Goal: Task Accomplishment & Management: Manage account settings

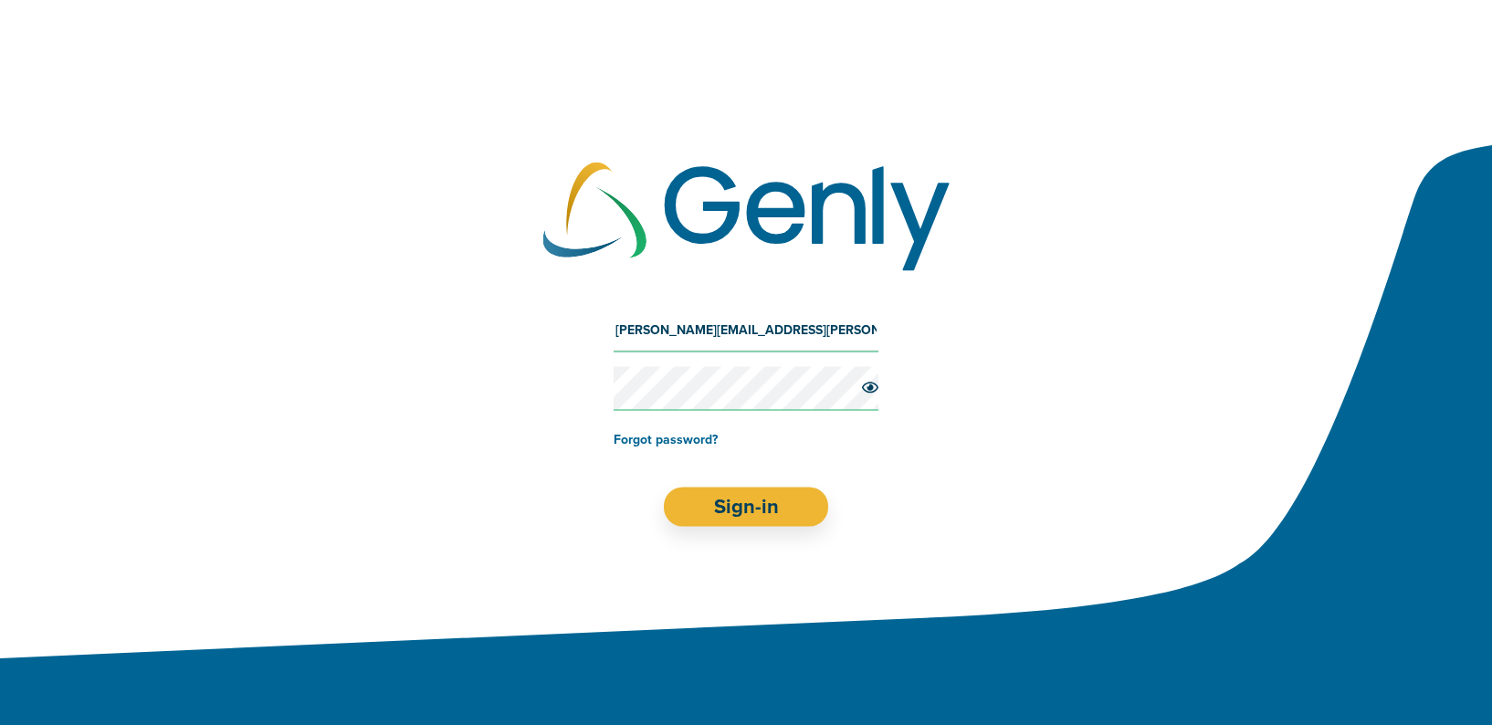
type input "[PERSON_NAME][EMAIL_ADDRESS][PERSON_NAME][DOMAIN_NAME]"
click at [879, 389] on div "[PERSON_NAME][EMAIL_ADDRESS][PERSON_NAME][DOMAIN_NAME] Forgot password? Sign-in" at bounding box center [746, 417] width 1492 height 291
click at [869, 389] on icon at bounding box center [870, 387] width 16 height 11
click at [746, 507] on button "Sign-in" at bounding box center [746, 507] width 164 height 39
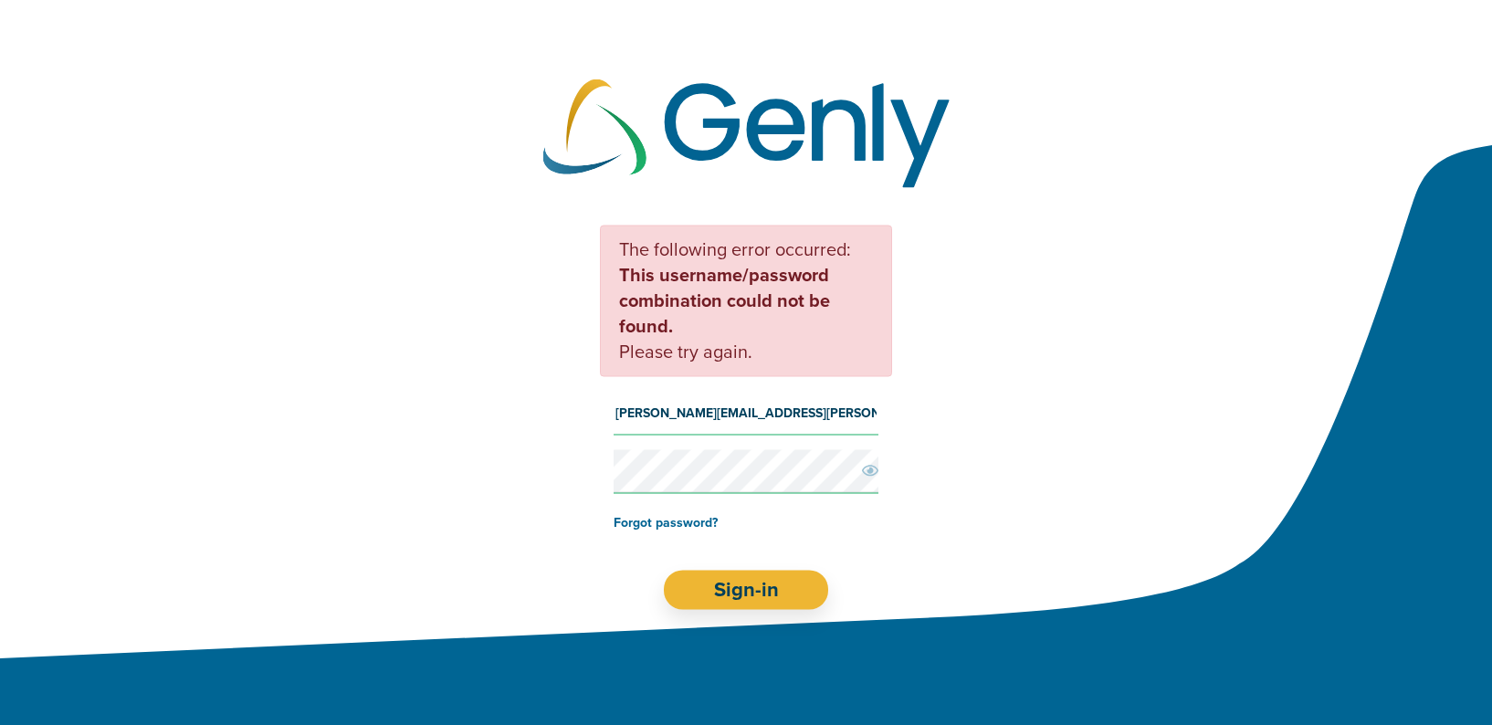
click at [578, 475] on div "The following error occurred: This username/password combination could not be f…" at bounding box center [746, 418] width 1492 height 458
click at [648, 523] on link "Forgot password?" at bounding box center [666, 523] width 104 height 16
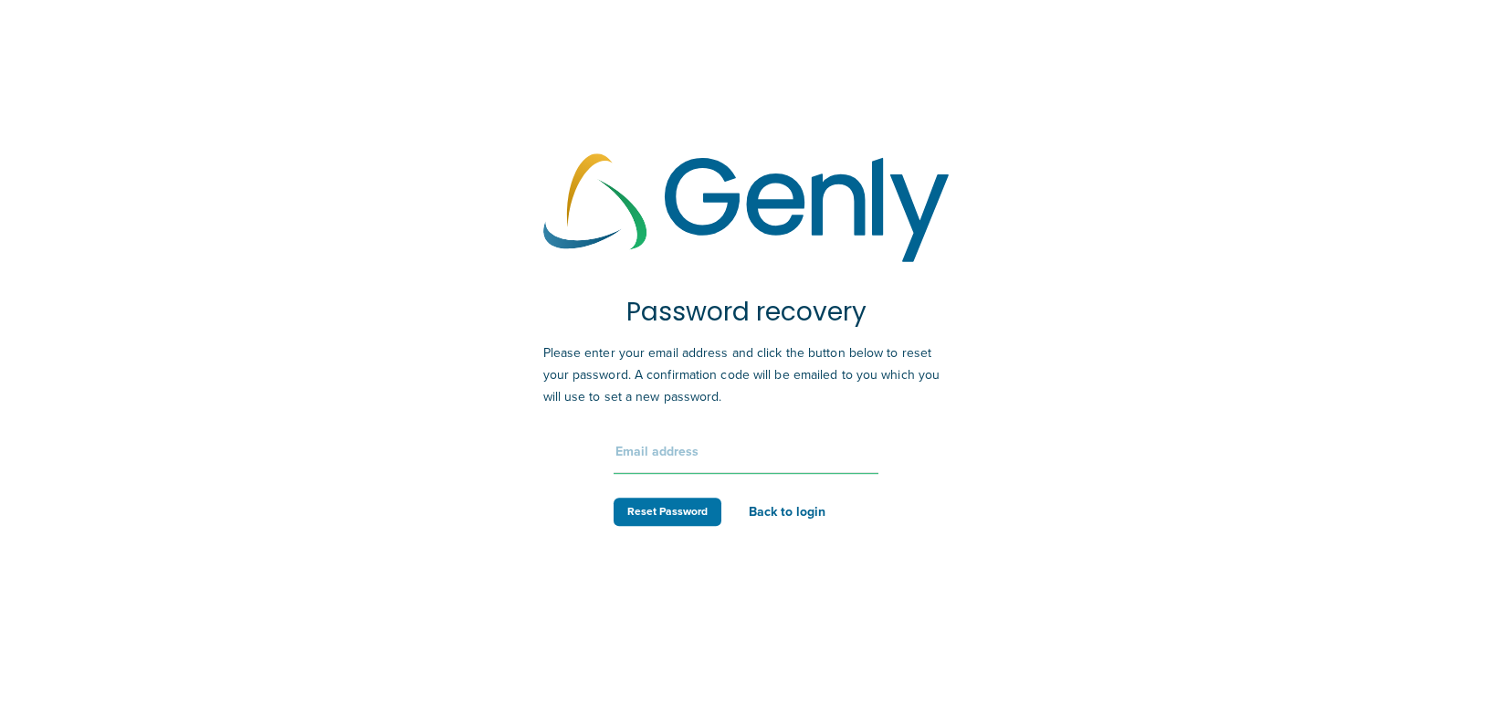
click at [653, 459] on input "text" at bounding box center [746, 452] width 265 height 44
type input "[PERSON_NAME][EMAIL_ADDRESS][PERSON_NAME][DOMAIN_NAME]"
click at [669, 519] on button "Reset Password" at bounding box center [668, 512] width 108 height 28
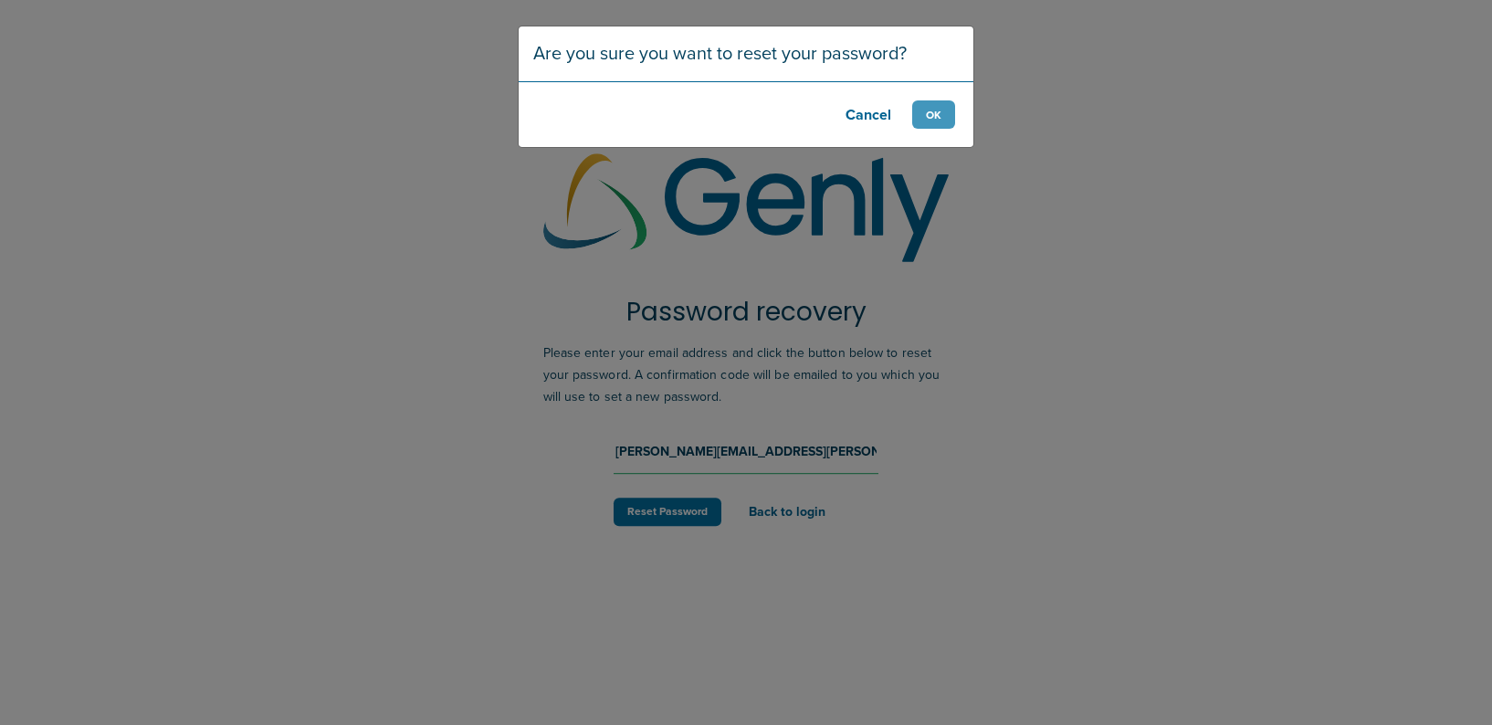
click at [942, 109] on button "OK" at bounding box center [933, 114] width 43 height 28
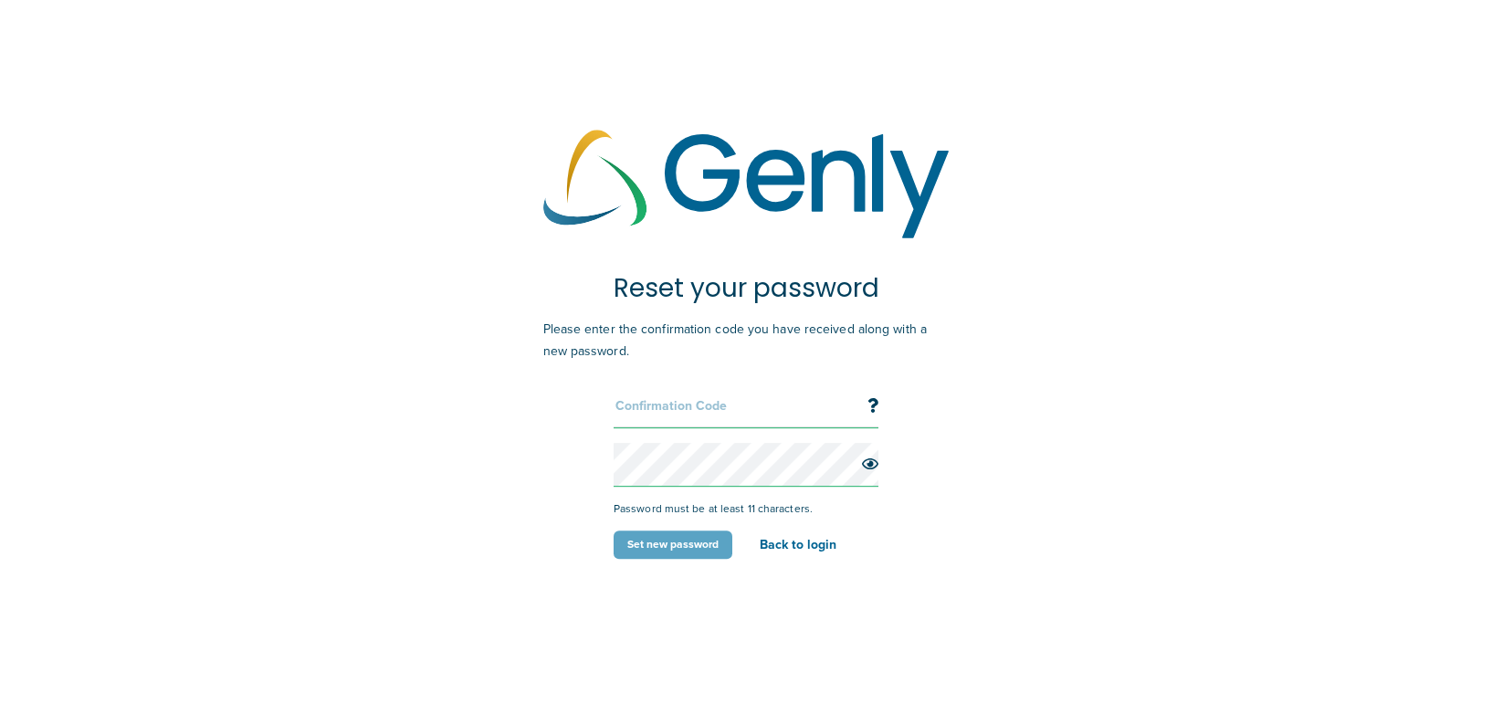
click at [718, 406] on input "text" at bounding box center [746, 406] width 265 height 44
paste input "915571"
type input "915571"
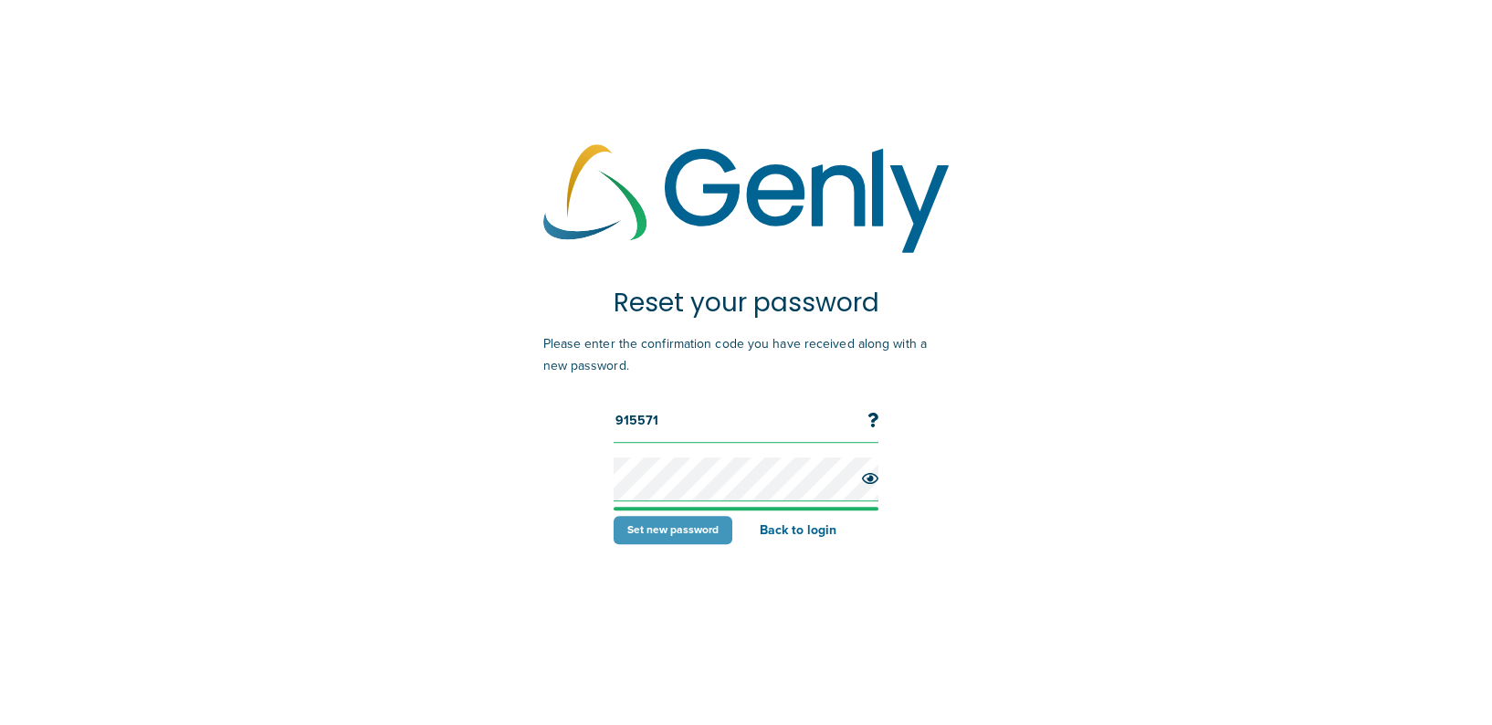
click at [687, 533] on button "Set new password" at bounding box center [673, 530] width 119 height 28
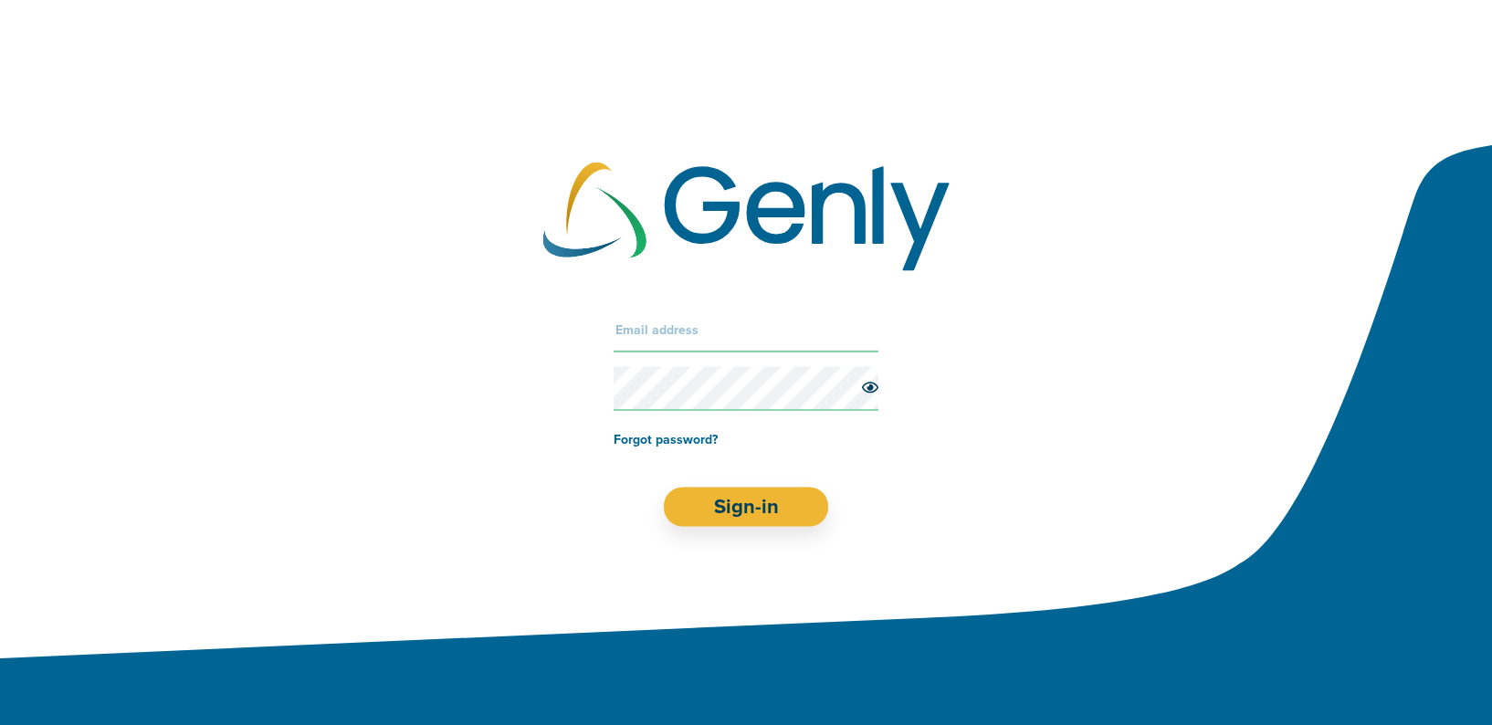
type input "[PERSON_NAME][EMAIL_ADDRESS][PERSON_NAME][DOMAIN_NAME]"
click at [746, 507] on button "Sign-in" at bounding box center [746, 507] width 164 height 39
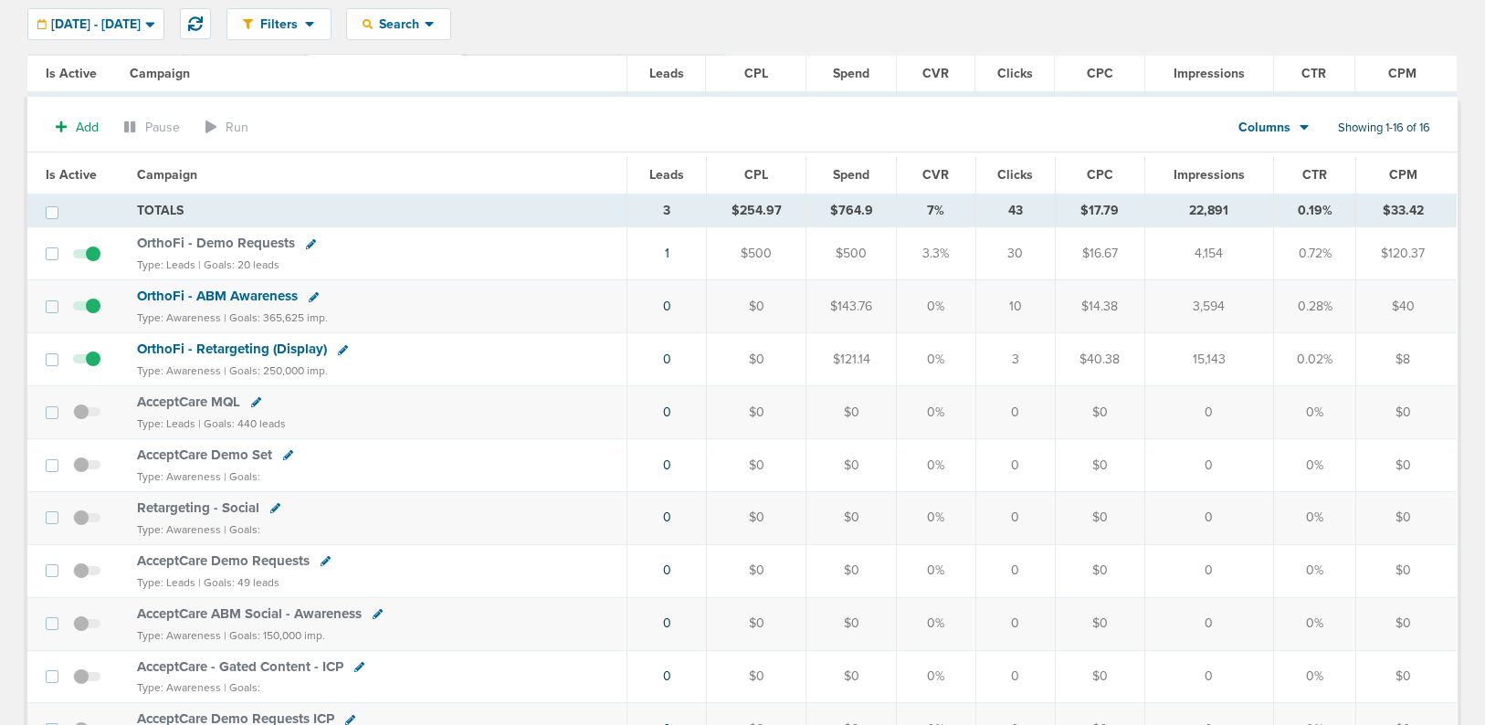
scroll to position [568, 0]
